Goal: Task Accomplishment & Management: Manage account settings

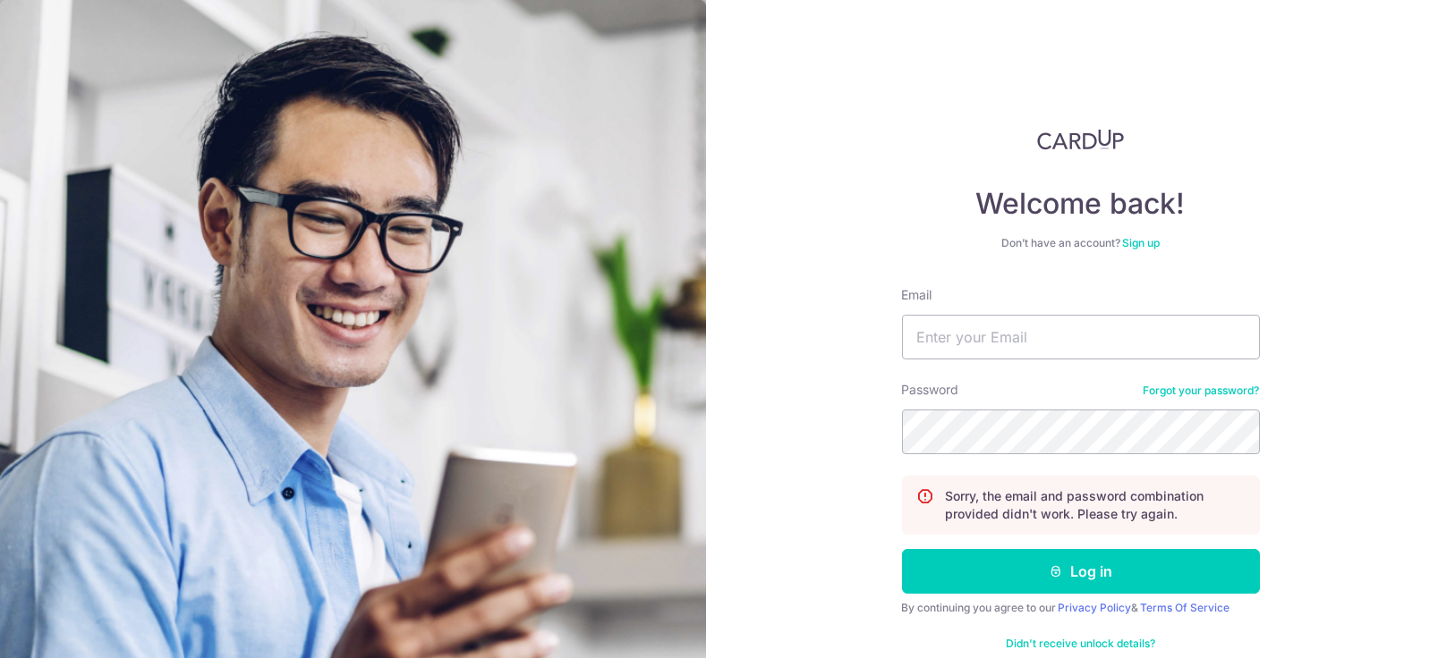
click at [1169, 389] on link "Forgot your password?" at bounding box center [1201, 391] width 116 height 14
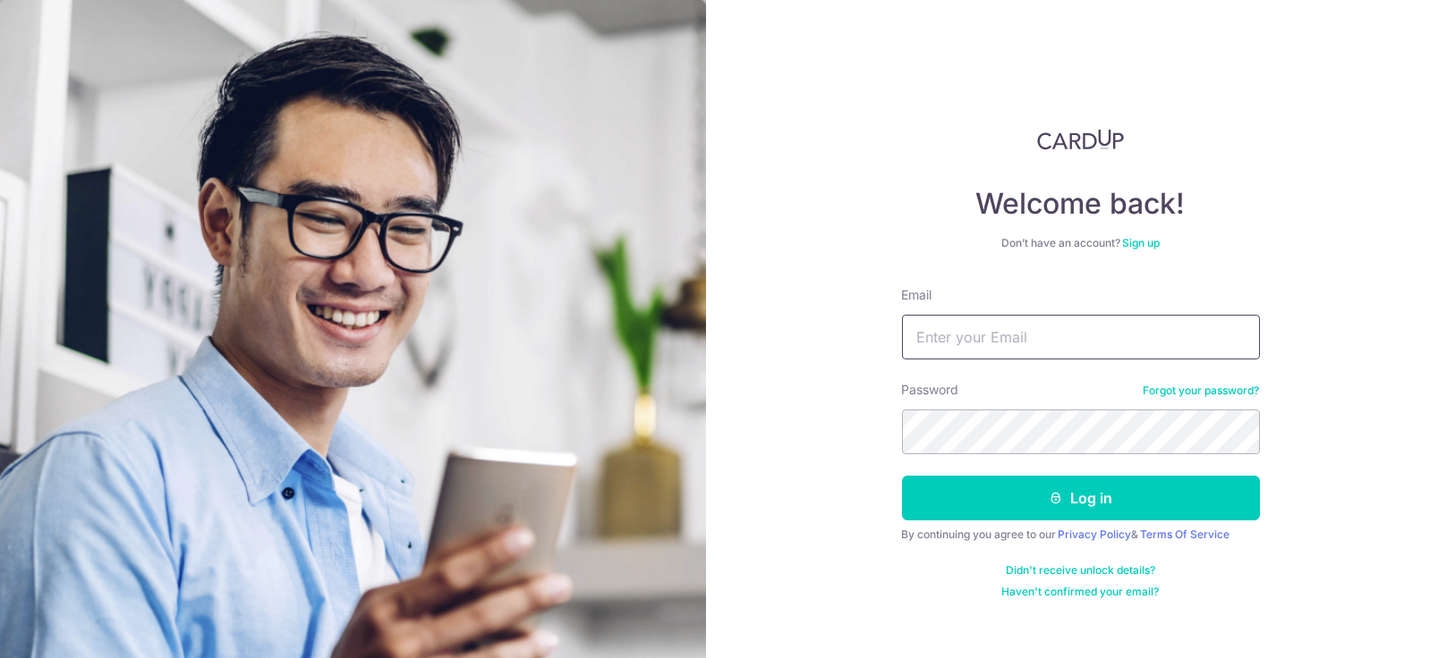
click at [967, 330] on input "Email" at bounding box center [1081, 337] width 358 height 45
type input "[EMAIL_ADDRESS][DOMAIN_NAME]"
click at [902, 476] on button "Log in" at bounding box center [1081, 498] width 358 height 45
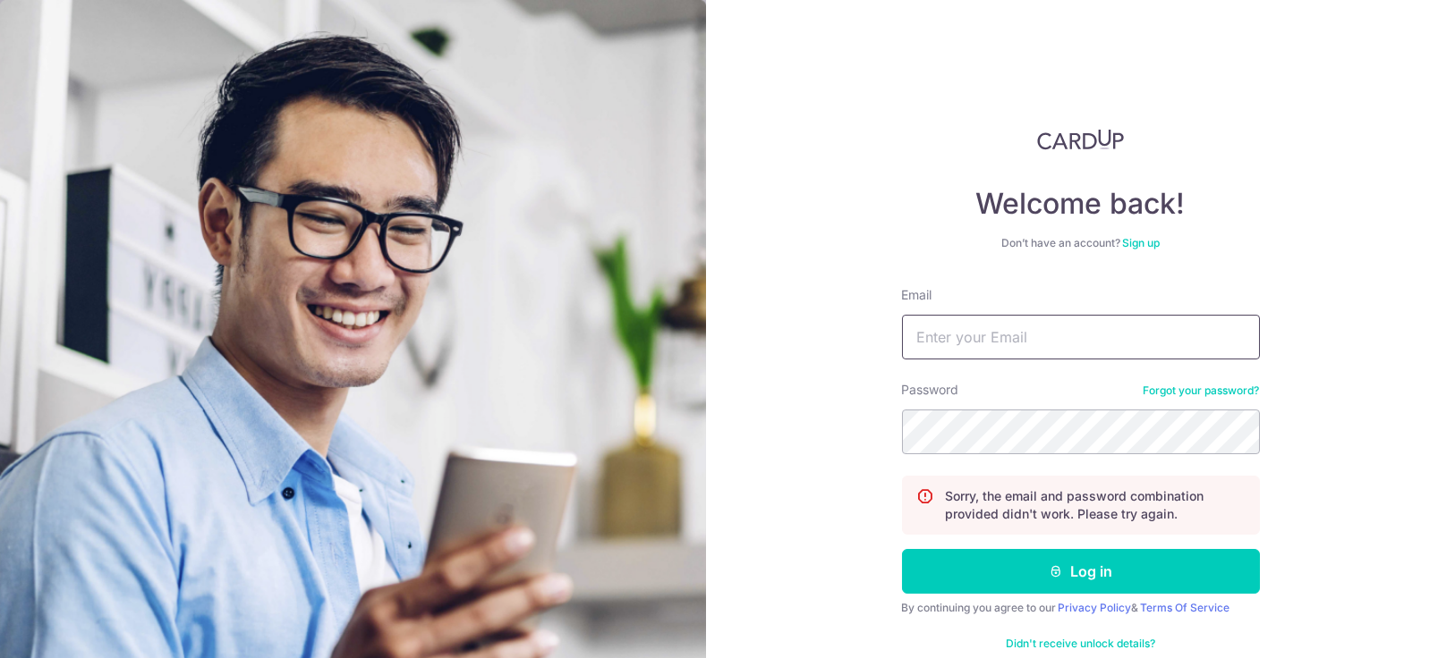
click at [989, 343] on input "Email" at bounding box center [1081, 337] width 358 height 45
type input "[EMAIL_ADDRESS][DOMAIN_NAME]"
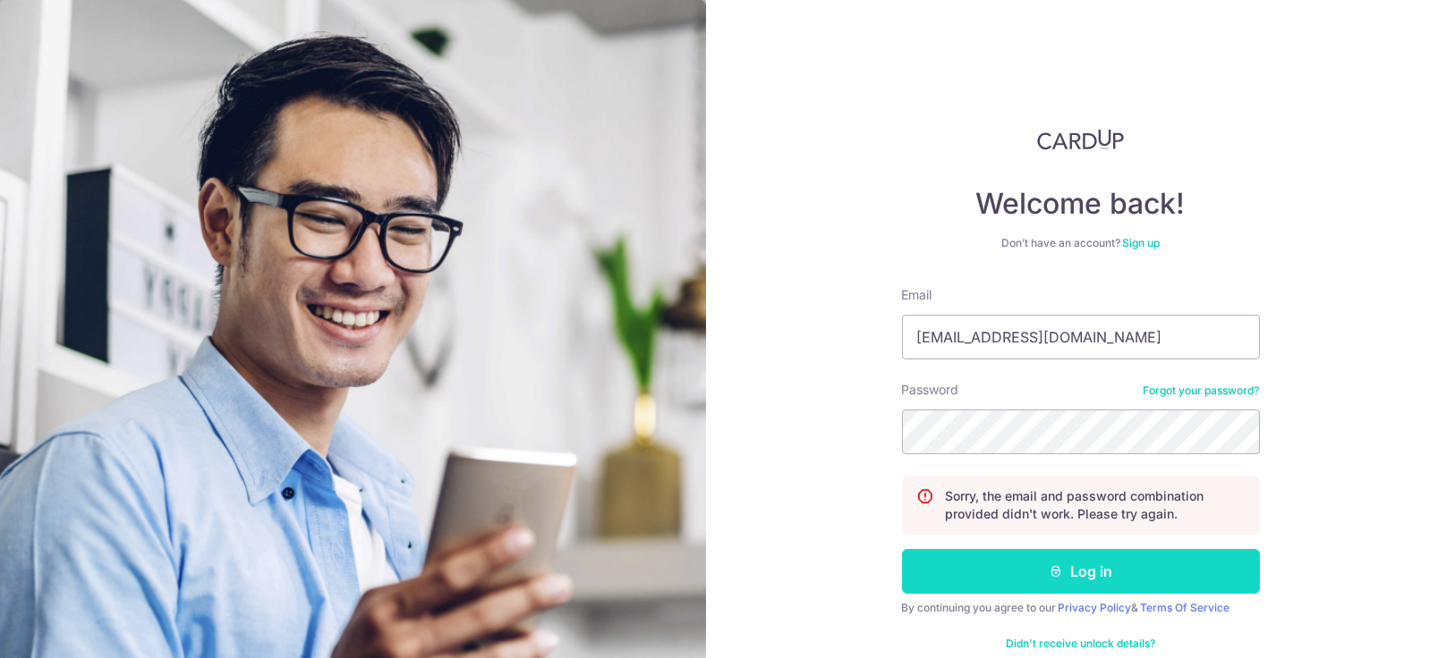
click at [1048, 570] on icon "submit" at bounding box center [1055, 571] width 14 height 14
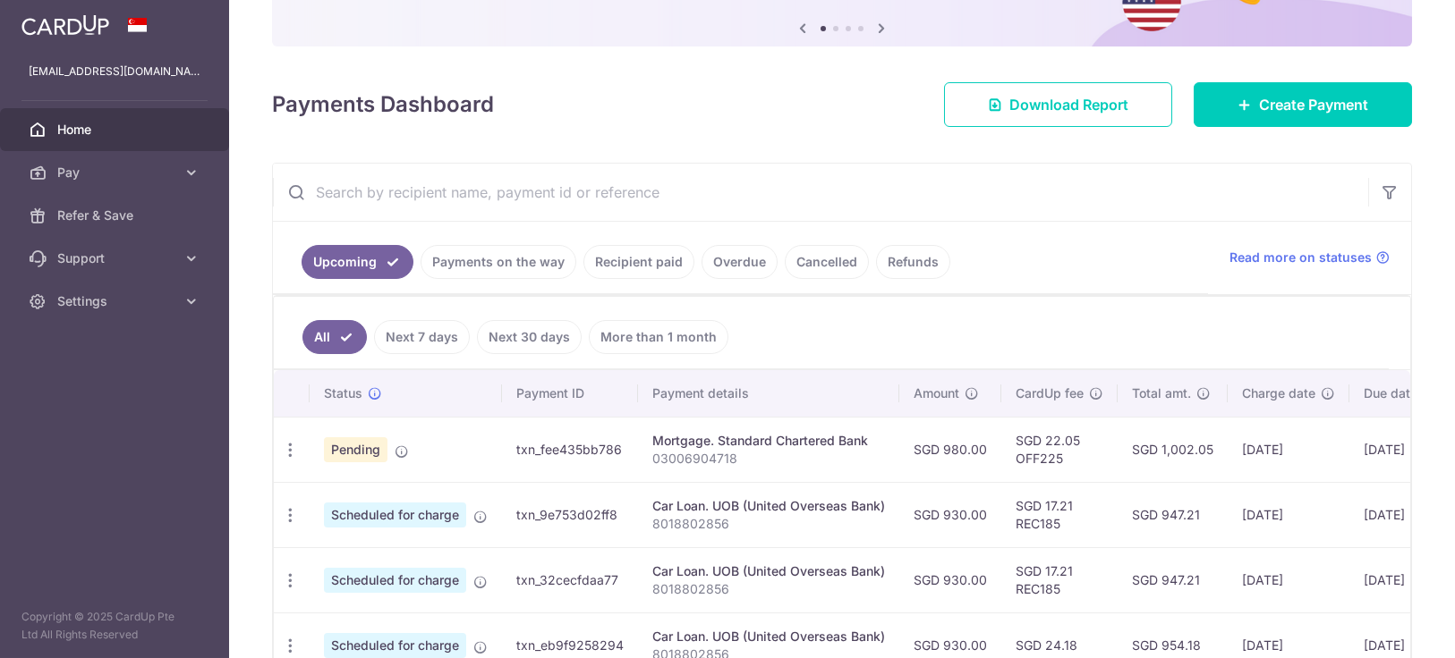
scroll to position [199, 0]
